Goal: Task Accomplishment & Management: Use online tool/utility

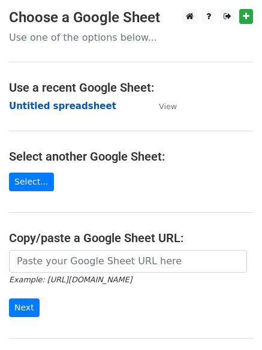
click at [60, 108] on strong "Untitled spreadsheet" at bounding box center [62, 106] width 107 height 11
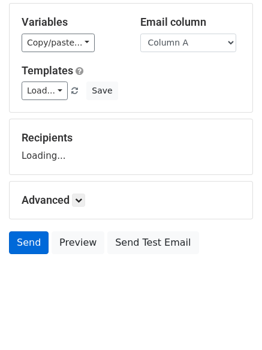
scroll to position [68, 0]
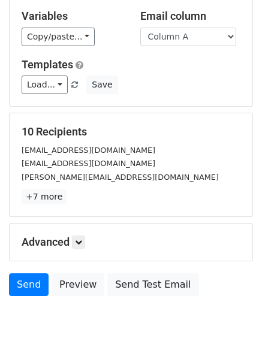
click at [79, 249] on h5 "Advanced" at bounding box center [131, 241] width 219 height 13
click at [84, 235] on link at bounding box center [78, 241] width 13 height 13
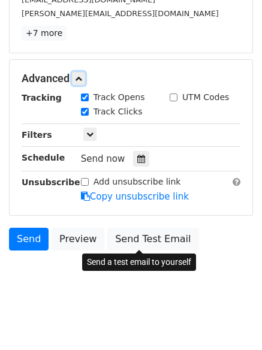
scroll to position [233, 0]
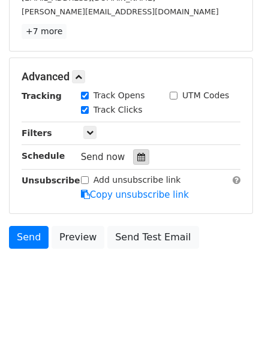
click at [140, 161] on div at bounding box center [141, 157] width 16 height 16
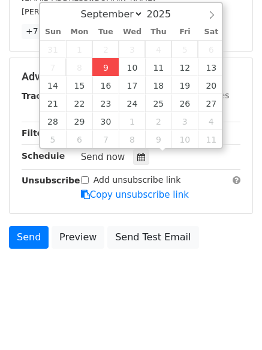
type input "2025-09-09 14:41"
type input "02"
type input "41"
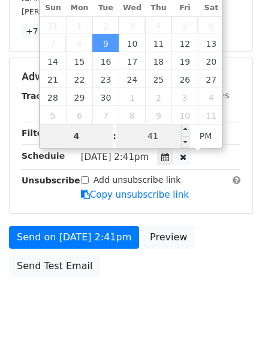
type input "4"
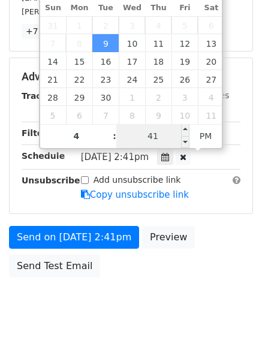
type input "2025-09-09 16:41"
type input "04"
click at [169, 137] on input "41" at bounding box center [152, 136] width 73 height 24
type input "0"
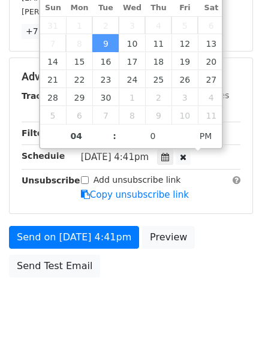
type input "2025-09-09 16:00"
click at [105, 250] on div "Send on Sep 9 at 4:41pm Preview Send Test Email" at bounding box center [131, 254] width 262 height 57
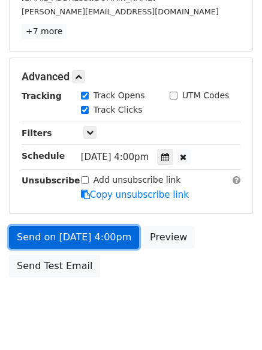
click at [105, 241] on link "Send on Sep 9 at 4:00pm" at bounding box center [74, 237] width 130 height 23
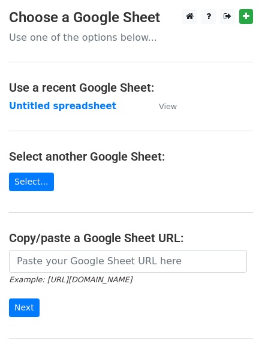
click at [88, 113] on td "Untitled spreadsheet" at bounding box center [78, 106] width 138 height 14
click at [88, 105] on strong "Untitled spreadsheet" at bounding box center [62, 106] width 107 height 11
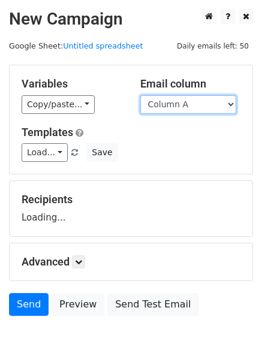
click at [184, 105] on select "Column A Column B Column C Column D" at bounding box center [188, 104] width 96 height 19
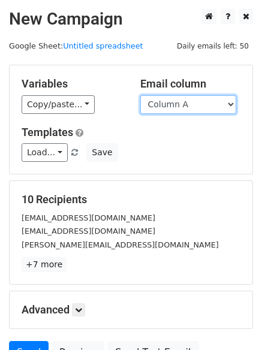
select select "Column B"
click at [140, 95] on select "Column A Column B Column C Column D" at bounding box center [188, 104] width 96 height 19
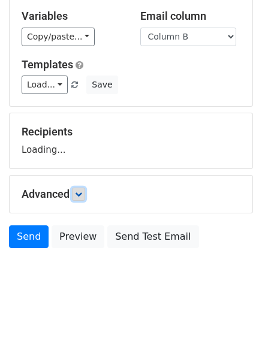
click at [77, 200] on link at bounding box center [78, 193] width 13 height 13
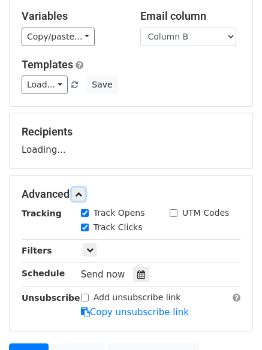
scroll to position [185, 0]
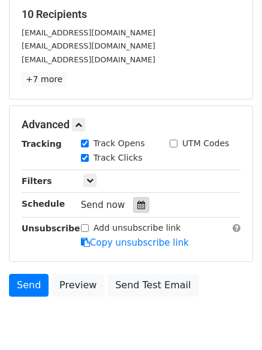
click at [139, 210] on div at bounding box center [141, 205] width 16 height 16
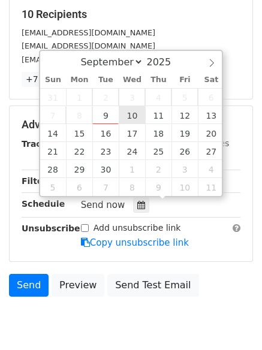
type input "[DATE] 12:00"
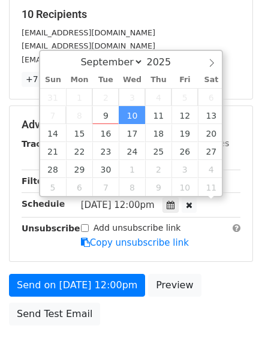
scroll to position [1, 0]
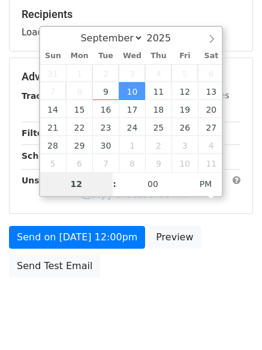
type input "5"
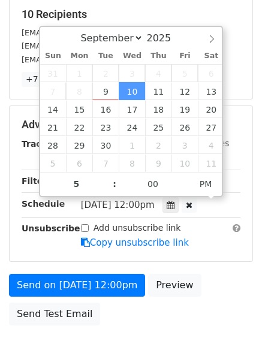
type input "[DATE] 17:00"
click at [112, 328] on div "Send on [DATE] 12:00pm Preview Send Test Email" at bounding box center [131, 302] width 262 height 57
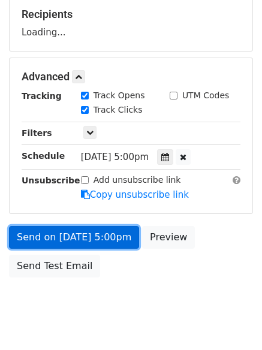
click at [95, 238] on link "Send on [DATE] 5:00pm" at bounding box center [74, 237] width 130 height 23
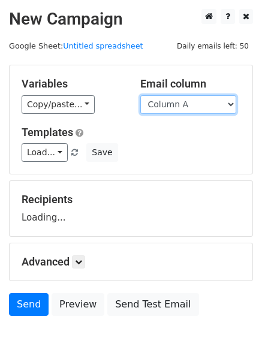
click at [206, 111] on select "Column A Column B Column C Column D" at bounding box center [188, 104] width 96 height 19
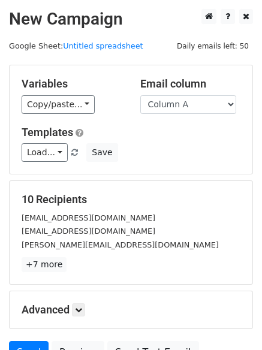
click at [198, 149] on div "Load... No templates saved Save" at bounding box center [131, 152] width 237 height 19
click at [195, 112] on select "Column A Column B Column C Column D" at bounding box center [188, 104] width 96 height 19
select select "Column C"
click at [140, 95] on select "Column A Column B Column C Column D" at bounding box center [188, 104] width 96 height 19
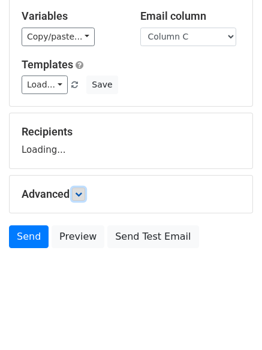
click at [84, 199] on link at bounding box center [78, 193] width 13 height 13
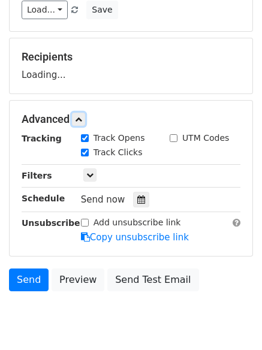
scroll to position [151, 0]
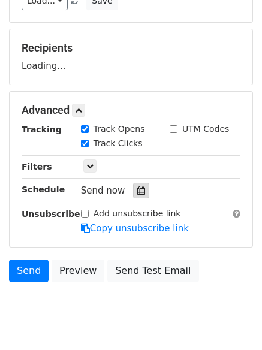
click at [137, 192] on icon at bounding box center [141, 190] width 8 height 8
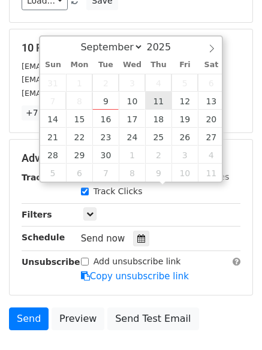
type input "2025-09-11 12:00"
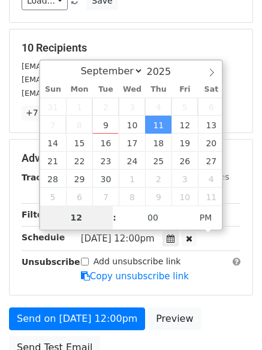
type input "6"
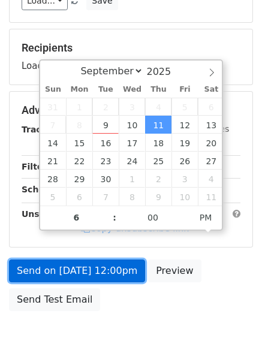
type input "2025-09-11 18:00"
click at [116, 270] on link "Send on Sep 11 at 12:00pm" at bounding box center [77, 270] width 136 height 23
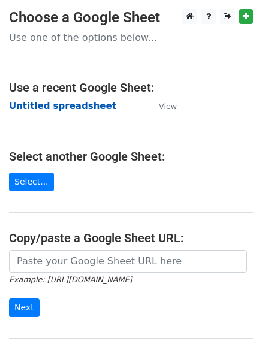
click at [82, 101] on strong "Untitled spreadsheet" at bounding box center [62, 106] width 107 height 11
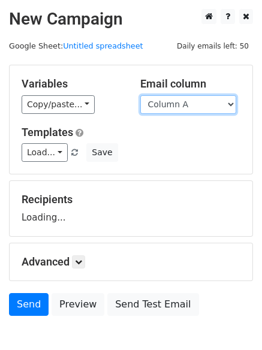
click at [192, 105] on select "Column A Column B Column C Column D" at bounding box center [188, 104] width 96 height 19
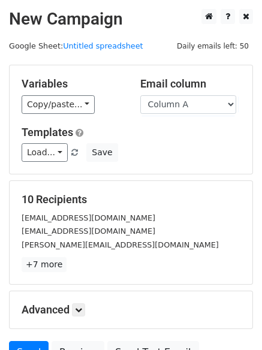
click at [187, 158] on div "Load... No templates saved Save" at bounding box center [131, 152] width 237 height 19
click at [182, 101] on select "Column A Column B Column C Column D" at bounding box center [188, 104] width 96 height 19
select select "Column D"
click at [140, 95] on select "Column A Column B Column C Column D" at bounding box center [188, 104] width 96 height 19
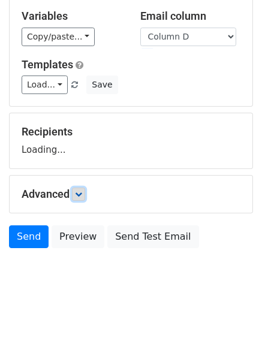
click at [83, 198] on link at bounding box center [78, 193] width 13 height 13
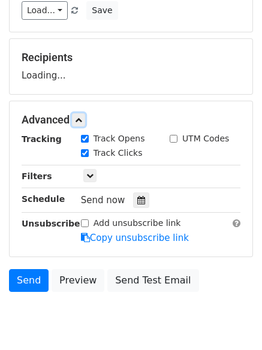
scroll to position [149, 0]
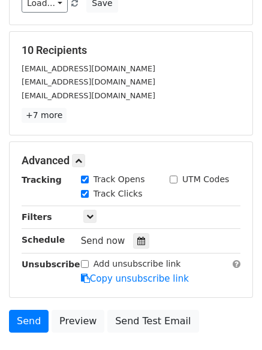
click at [135, 203] on div "Tracking Track Opens UTM Codes Track Clicks Filters Only include spreadsheet ro…" at bounding box center [131, 229] width 219 height 112
click at [140, 245] on div at bounding box center [141, 241] width 16 height 16
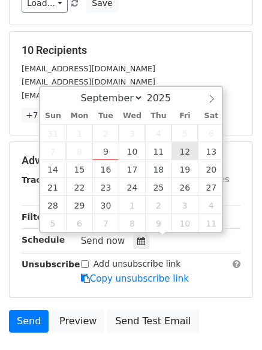
type input "2025-09-12 12:00"
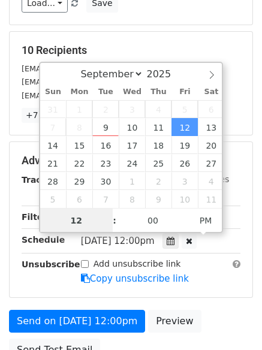
scroll to position [1, 0]
type input "7"
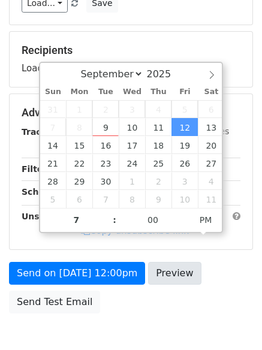
type input "2025-09-12 19:00"
click at [157, 302] on div "Send on Sep 12 at 12:00pm Preview Send Test Email" at bounding box center [131, 290] width 262 height 57
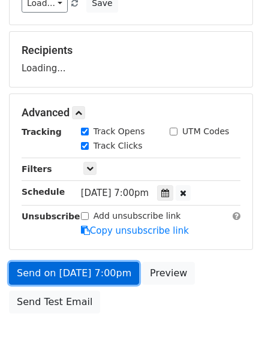
click at [110, 279] on link "Send on Sep 12 at 7:00pm" at bounding box center [74, 273] width 130 height 23
